Goal: Task Accomplishment & Management: Manage account settings

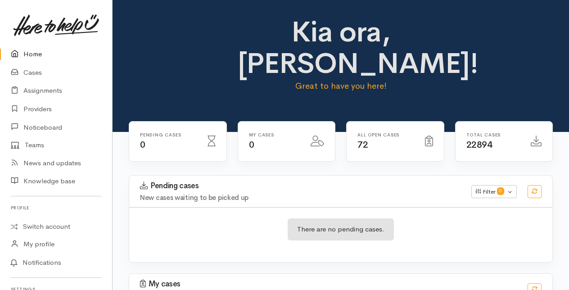
click at [34, 51] on link "Home" at bounding box center [56, 54] width 112 height 18
click at [30, 55] on link "Home" at bounding box center [56, 54] width 112 height 18
click at [34, 72] on link "Cases" at bounding box center [56, 72] width 112 height 18
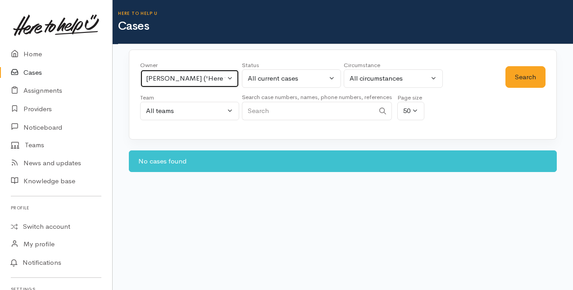
click at [232, 76] on button "[PERSON_NAME] ('Here to help u')" at bounding box center [189, 78] width 99 height 18
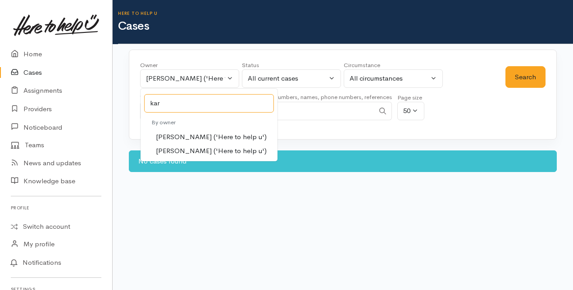
type input "kar"
click at [175, 134] on span "Karli Morris ('Here to help u')" at bounding box center [211, 137] width 111 height 10
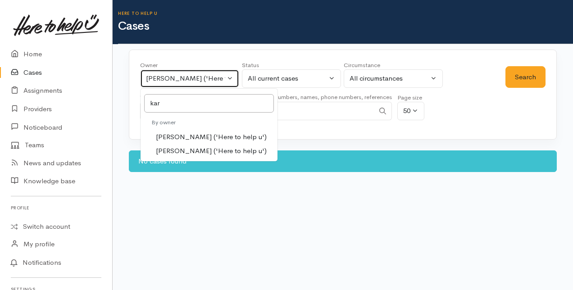
select select "435"
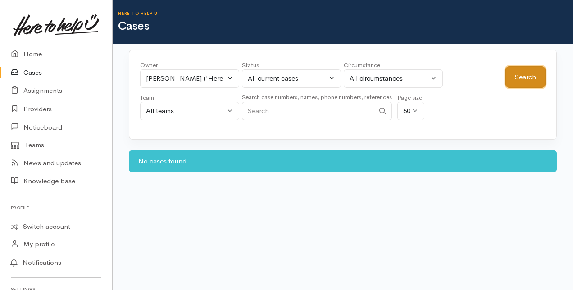
click at [520, 72] on button "Search" at bounding box center [525, 77] width 40 height 22
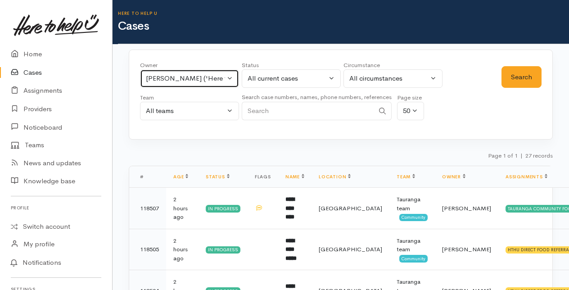
click at [228, 79] on button "Karli Morris ('Here to help u')" at bounding box center [189, 78] width 99 height 18
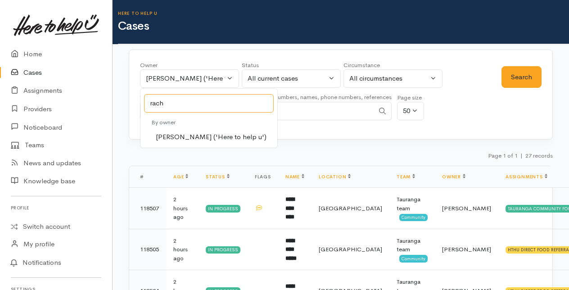
type input "rach"
drag, startPoint x: 166, startPoint y: 136, endPoint x: 291, endPoint y: 122, distance: 126.4
click at [167, 134] on span "Rachel Proctor ('Here to help u')" at bounding box center [211, 137] width 111 height 10
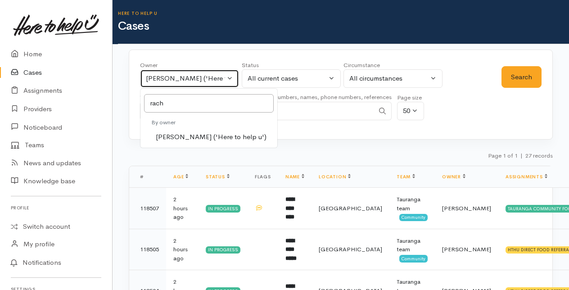
select select "1612"
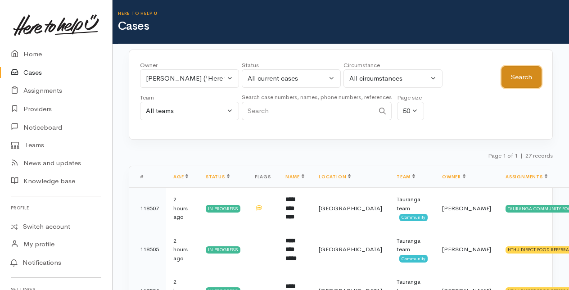
click at [517, 74] on button "Search" at bounding box center [522, 77] width 40 height 22
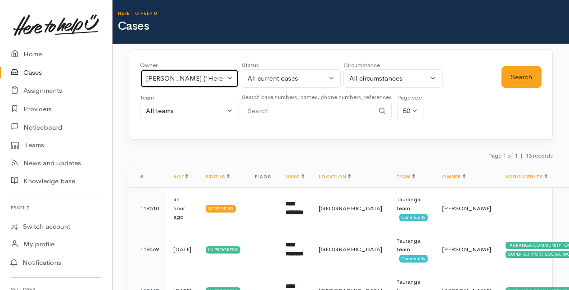
click at [230, 75] on button "Rachel Proctor ('Here to help u')" at bounding box center [189, 78] width 99 height 18
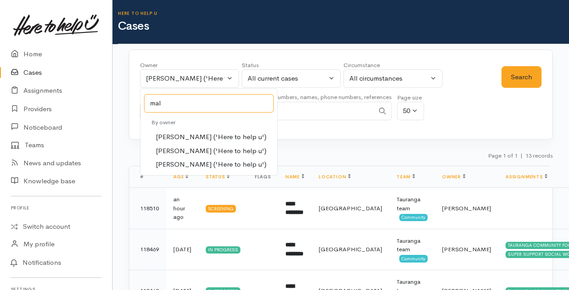
type input "mal"
click at [190, 149] on span "Malia Stowers ('Here to help u')" at bounding box center [211, 151] width 111 height 10
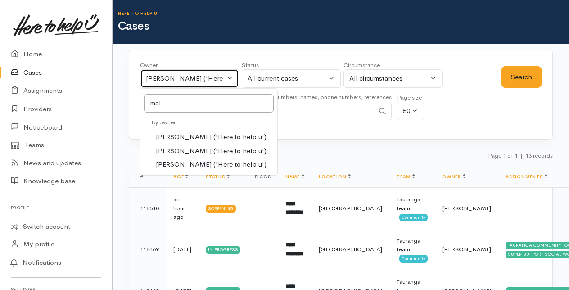
select select "1613"
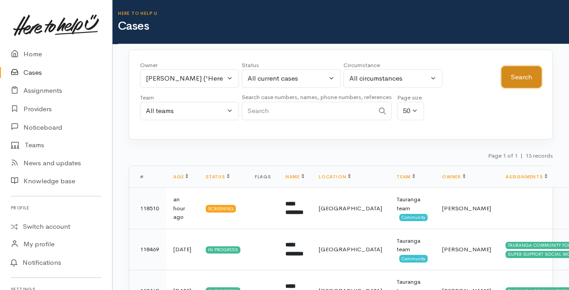
click at [522, 76] on button "Search" at bounding box center [522, 77] width 40 height 22
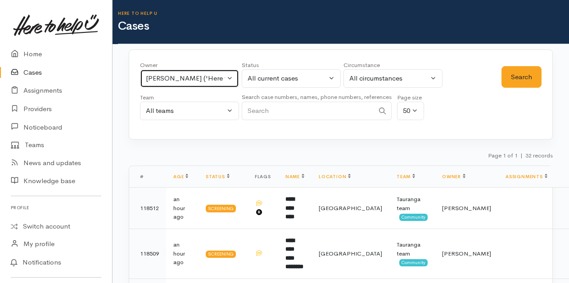
click at [229, 76] on button "Malia Stowers ('Here to help u')" at bounding box center [189, 78] width 99 height 18
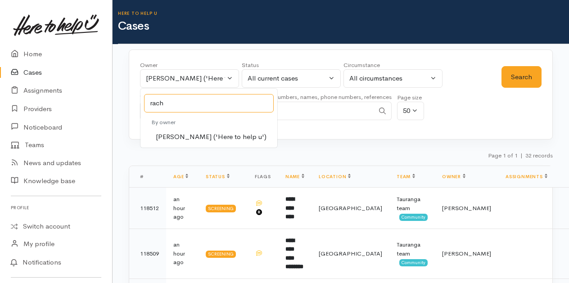
type input "rach"
click at [180, 139] on span "Rachel Proctor ('Here to help u')" at bounding box center [211, 137] width 111 height 10
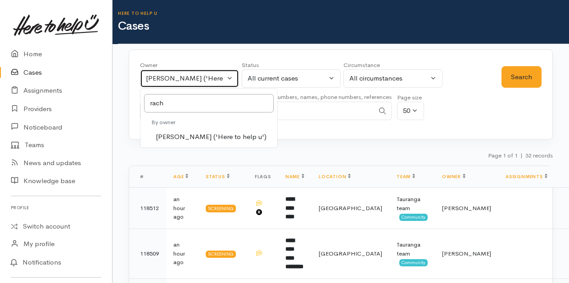
select select "1612"
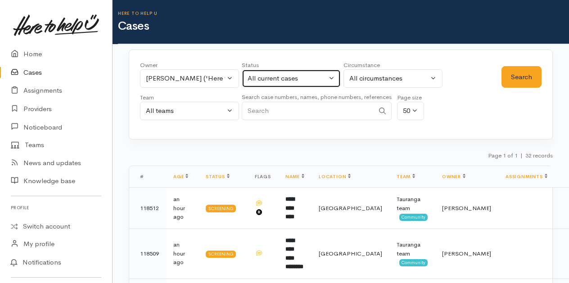
click at [335, 77] on button "All current cases" at bounding box center [291, 78] width 99 height 18
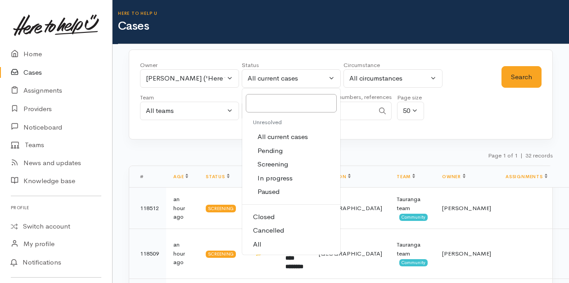
drag, startPoint x: 259, startPoint y: 216, endPoint x: 319, endPoint y: 183, distance: 68.1
click at [260, 215] on span "Closed" at bounding box center [264, 217] width 22 height 10
select select "Closed"
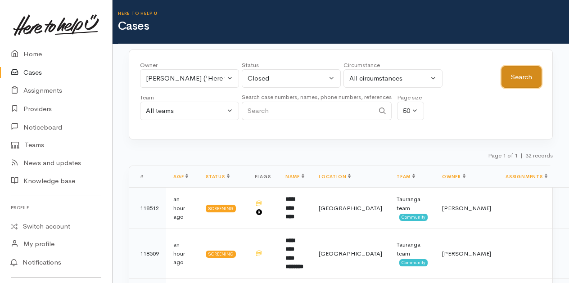
click at [521, 74] on button "Search" at bounding box center [522, 77] width 40 height 22
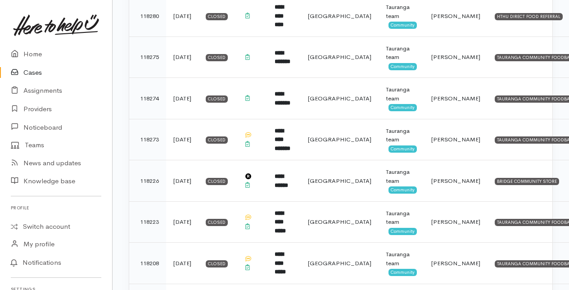
scroll to position [1126, 0]
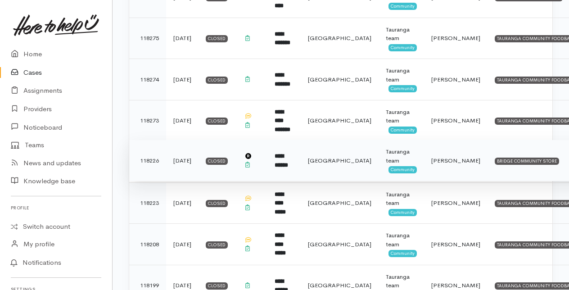
click at [292, 154] on td "**********" at bounding box center [283, 160] width 33 height 41
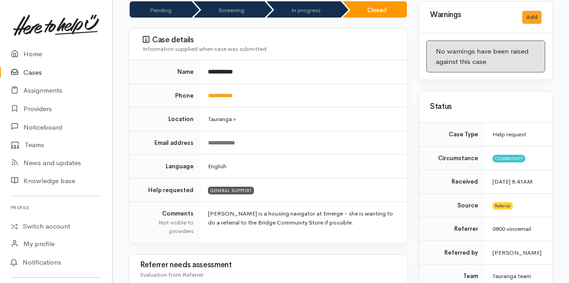
scroll to position [90, 0]
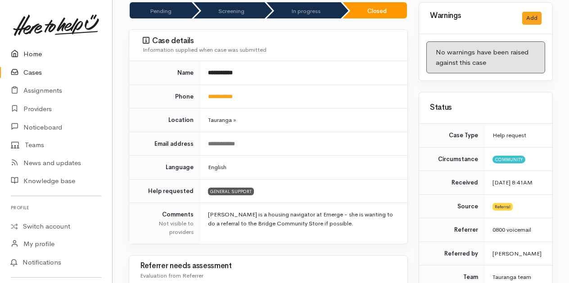
click at [32, 54] on link "Home" at bounding box center [56, 54] width 112 height 18
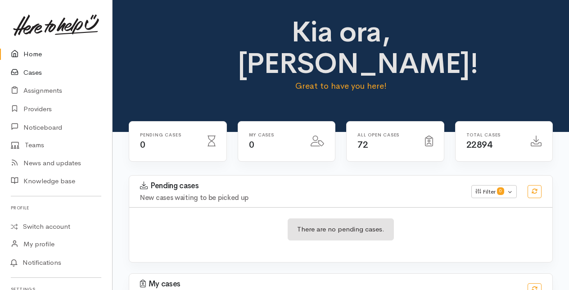
click at [31, 73] on link "Cases" at bounding box center [56, 72] width 112 height 18
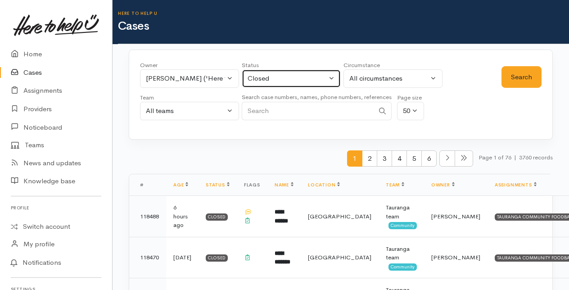
click at [331, 77] on button "Closed" at bounding box center [291, 78] width 99 height 18
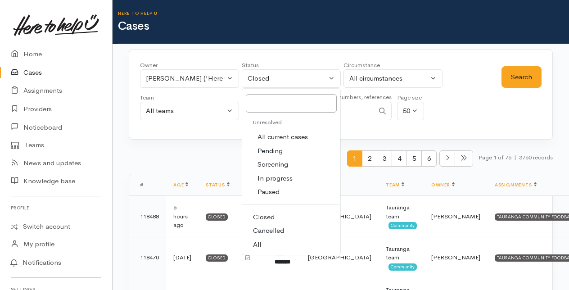
click at [276, 135] on span "All current cases" at bounding box center [283, 137] width 50 height 10
select select "Unresolved"
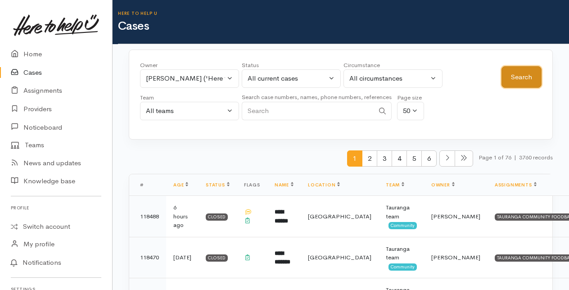
click at [527, 69] on button "Search" at bounding box center [522, 77] width 40 height 22
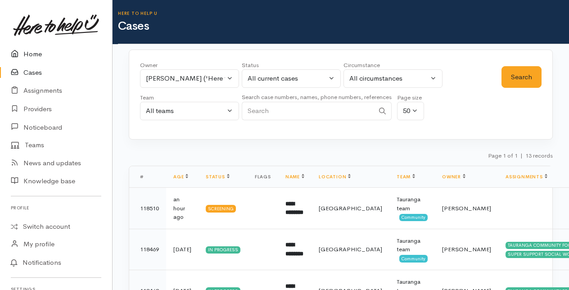
click at [38, 56] on link "Home" at bounding box center [56, 54] width 112 height 18
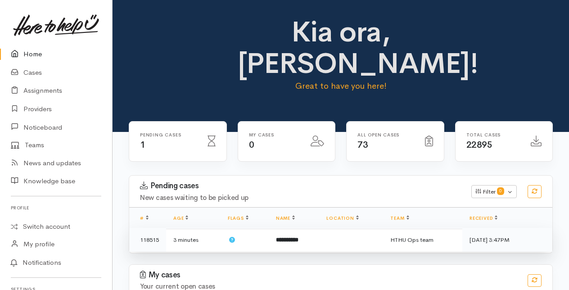
click at [284, 239] on b "**********" at bounding box center [287, 240] width 23 height 6
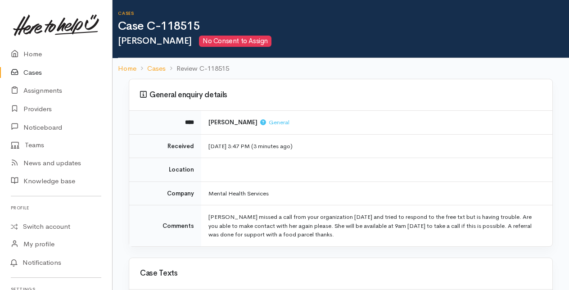
click at [32, 71] on link "Cases" at bounding box center [56, 72] width 112 height 18
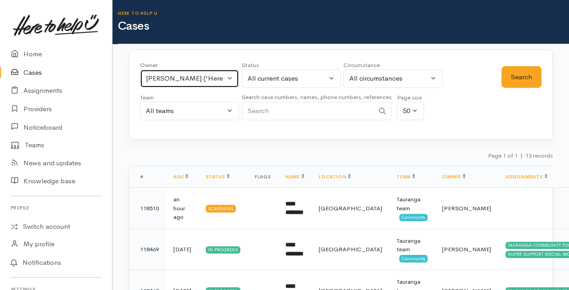
click at [231, 76] on button "[PERSON_NAME] ('Here to help u')" at bounding box center [189, 78] width 99 height 18
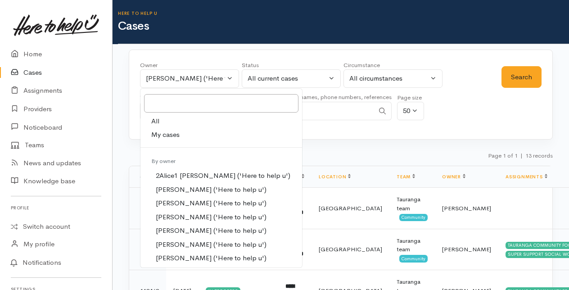
click at [163, 119] on link "All" at bounding box center [221, 121] width 162 height 14
select select "-1"
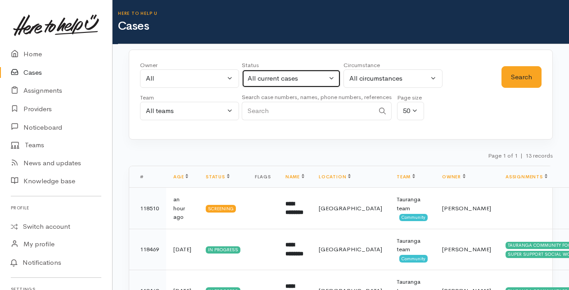
click at [333, 80] on button "All current cases" at bounding box center [291, 78] width 99 height 18
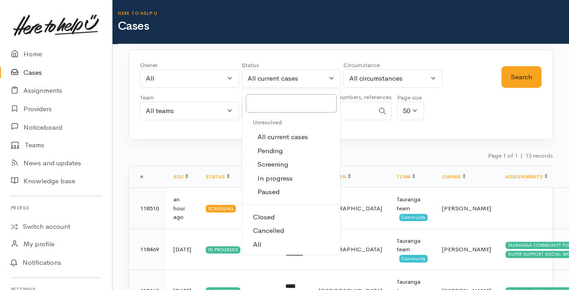
drag, startPoint x: 256, startPoint y: 247, endPoint x: 259, endPoint y: 233, distance: 13.9
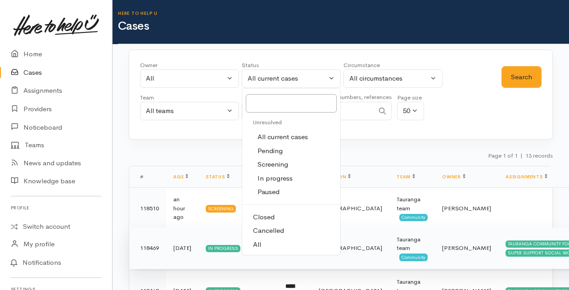
click at [256, 246] on span "All" at bounding box center [257, 245] width 8 height 10
select select "All"
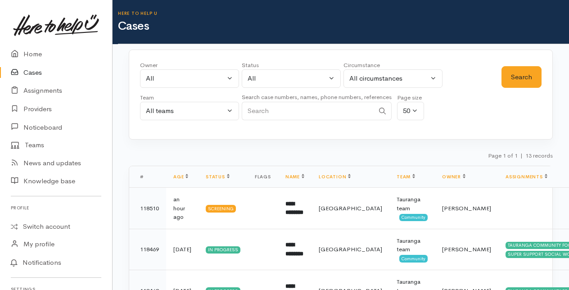
click at [253, 112] on input "Search" at bounding box center [308, 111] width 132 height 18
type input "shani"
click at [514, 78] on button "Search" at bounding box center [522, 77] width 40 height 22
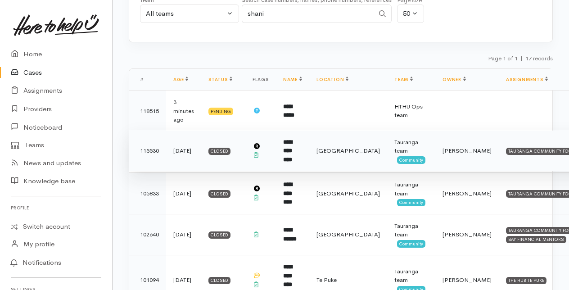
scroll to position [90, 0]
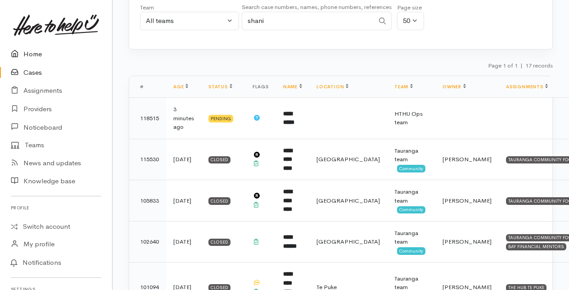
click at [32, 53] on link "Home" at bounding box center [56, 54] width 112 height 18
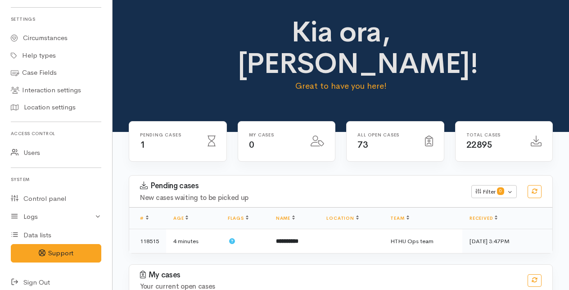
scroll to position [276, 0]
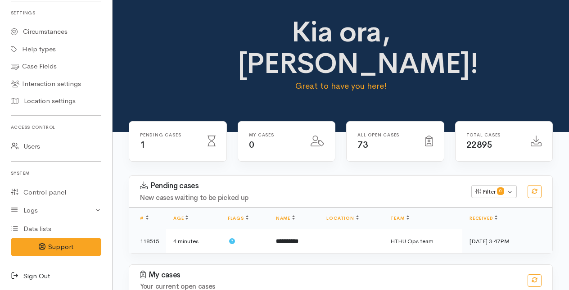
click at [14, 272] on icon at bounding box center [17, 276] width 13 height 11
